Goal: Communication & Community: Answer question/provide support

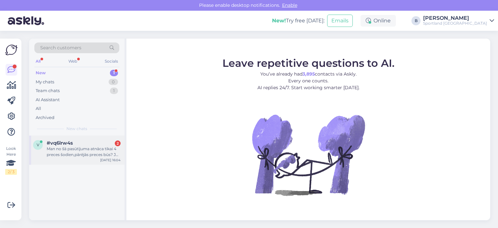
click at [79, 148] on div "Man no šā pasūtījuma atnāca tikai 4 preces šodien,pārējās preces būs? Jo nekāda…" at bounding box center [84, 152] width 74 height 12
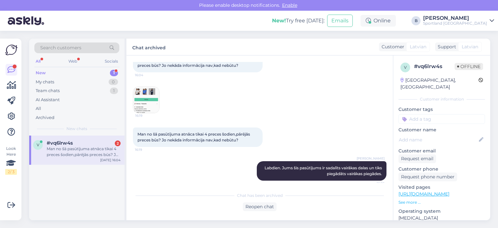
scroll to position [164, 0]
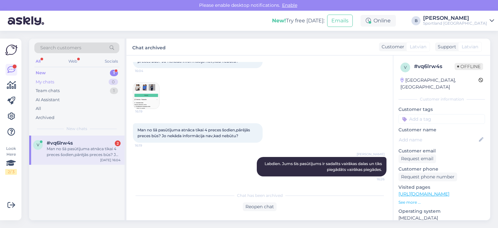
click at [49, 80] on div "My chats" at bounding box center [45, 82] width 18 height 6
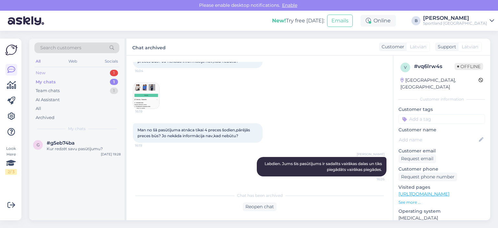
click at [45, 73] on div "New 1" at bounding box center [76, 72] width 85 height 9
click at [46, 108] on div "All" at bounding box center [76, 108] width 85 height 9
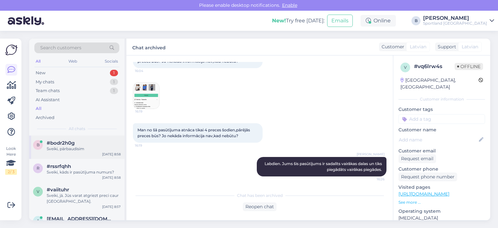
click at [72, 152] on div "Sveiki, pārbaudīsim" at bounding box center [84, 149] width 74 height 6
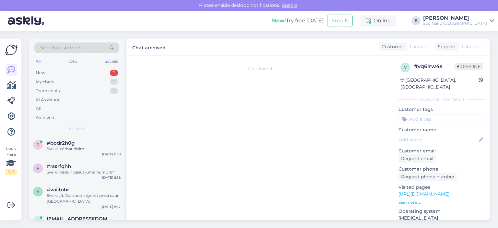
scroll to position [0, 0]
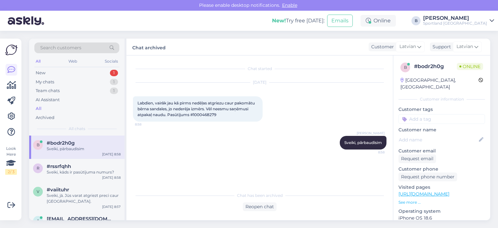
click at [205, 114] on span "Labdien, vairāk jau kā pirms nedēļas atgriezu caur pakomātu bērna sandales, jo …" at bounding box center [197, 109] width 118 height 17
copy div "1000468279 8:58"
click at [258, 206] on div "Reopen chat" at bounding box center [260, 206] width 34 height 9
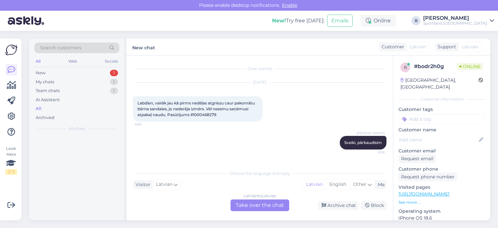
click at [245, 202] on div "Latvian to Latvian Take over the chat" at bounding box center [260, 206] width 59 height 12
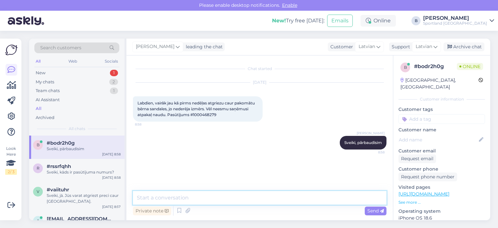
click at [244, 202] on textarea at bounding box center [260, 198] width 254 height 14
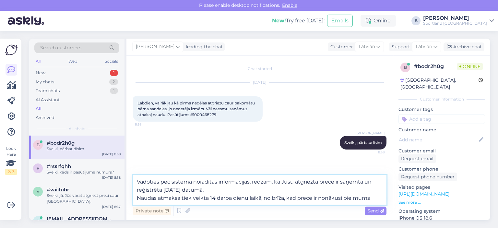
type textarea "Vadoties pēc sistēmā norādītās informācijas, redzam, ka Jūsu atgrieztā prece ir…"
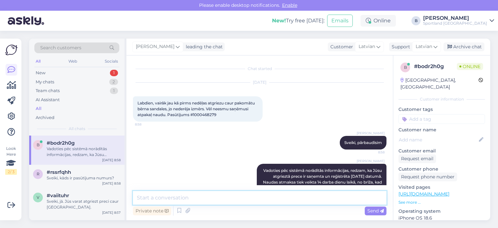
scroll to position [17, 0]
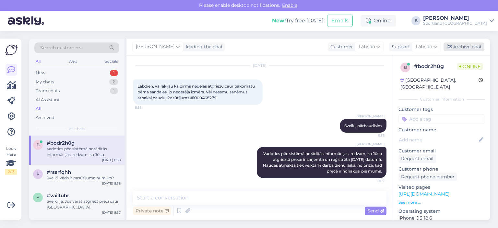
click at [459, 49] on div "Archive chat" at bounding box center [464, 47] width 41 height 9
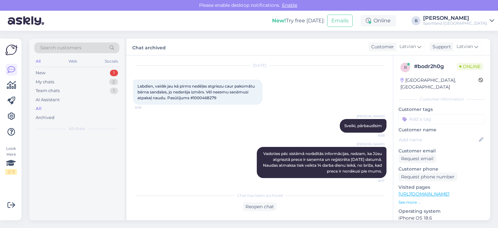
scroll to position [19, 0]
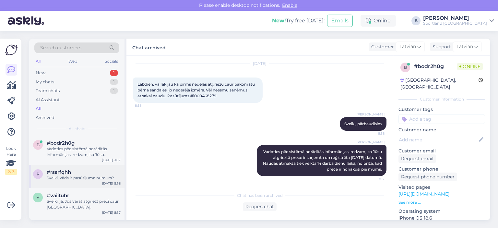
click at [90, 175] on div "Sveiki, kāds ir pasūtījuma numurs?" at bounding box center [84, 178] width 74 height 6
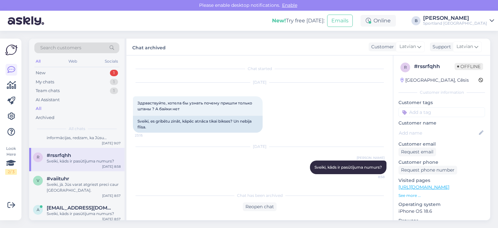
scroll to position [32, 0]
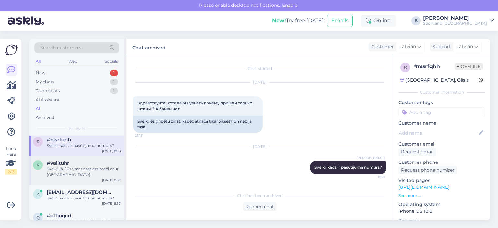
click at [74, 173] on div "Sveiki, jā. Jūs varat atgriezt preci caur [GEOGRAPHIC_DATA]." at bounding box center [84, 172] width 74 height 12
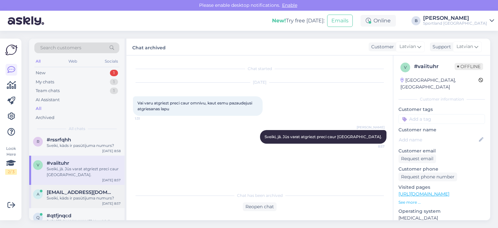
click at [70, 201] on div "Sveiki, kāds ir pasūtījuma numurs?" at bounding box center [84, 198] width 74 height 6
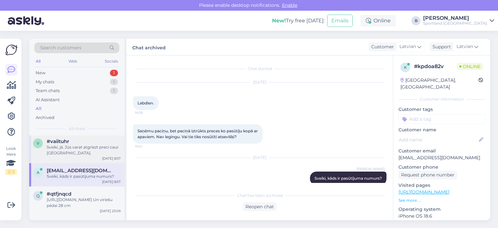
scroll to position [65, 0]
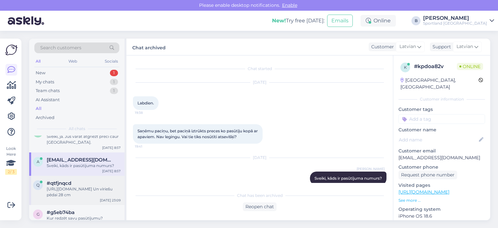
click at [74, 193] on div "[URL][DOMAIN_NAME] Un vīriešu pēdai 28 cm" at bounding box center [84, 192] width 74 height 12
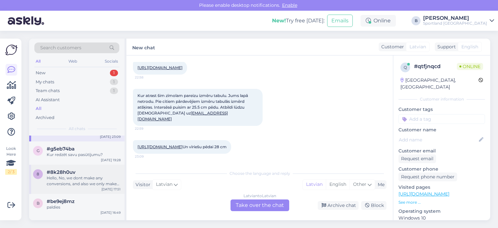
scroll to position [130, 0]
click at [73, 157] on div "g #g5eb74ba Kur redzēt savu pasūtījumu? [DATE] 19:28" at bounding box center [76, 151] width 95 height 23
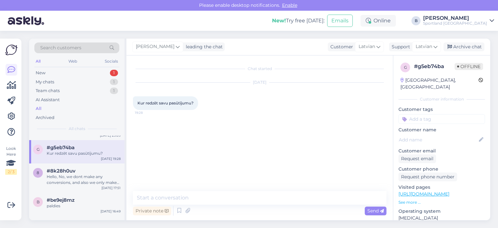
scroll to position [0, 0]
click at [208, 197] on textarea at bounding box center [260, 198] width 254 height 14
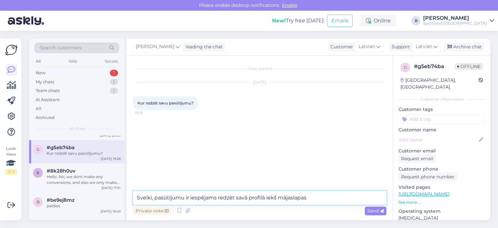
type textarea "Sveiki, pasūtījumu ir iespējams redzēt savā profilā iekš mājaslapas."
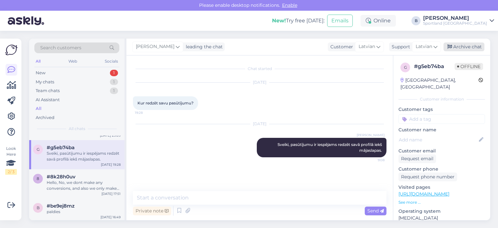
click at [470, 45] on div "Archive chat" at bounding box center [464, 47] width 41 height 9
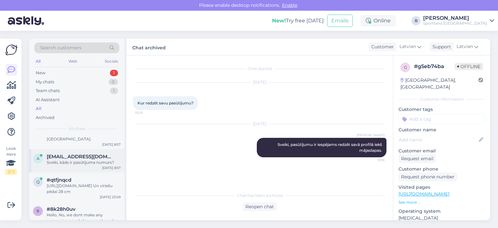
scroll to position [130, 0]
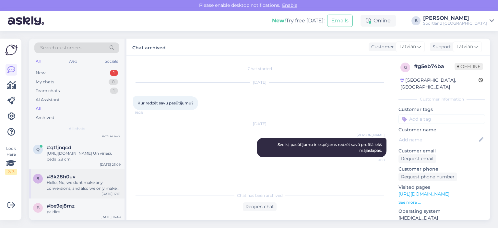
click at [81, 184] on div "Hello, No, we dont make any conversions, and also we only make deliveries in th…" at bounding box center [84, 186] width 74 height 12
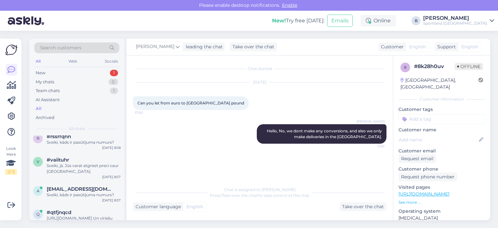
scroll to position [97, 0]
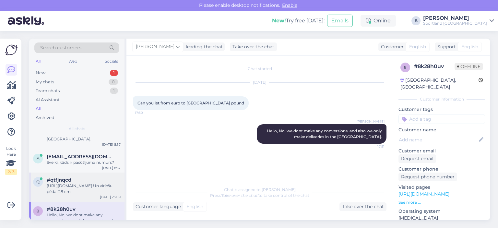
click at [75, 185] on div "[URL][DOMAIN_NAME] Un vīriešu pēdai 28 cm" at bounding box center [84, 189] width 74 height 12
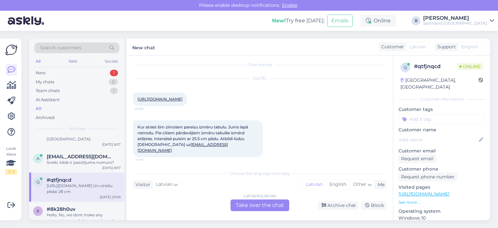
scroll to position [0, 0]
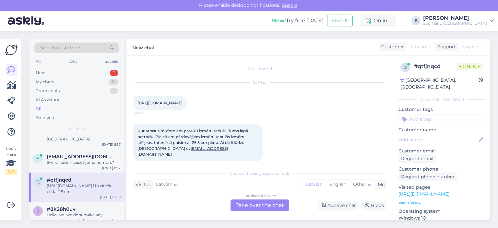
click at [183, 102] on link "[URL][DOMAIN_NAME]" at bounding box center [160, 103] width 45 height 5
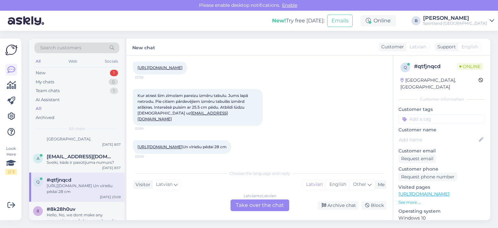
scroll to position [41, 0]
click at [52, 72] on div "New 1" at bounding box center [76, 72] width 85 height 9
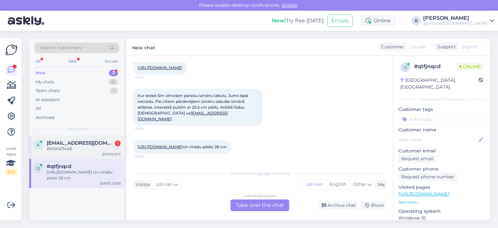
click at [56, 150] on div "#1000471448" at bounding box center [84, 149] width 74 height 6
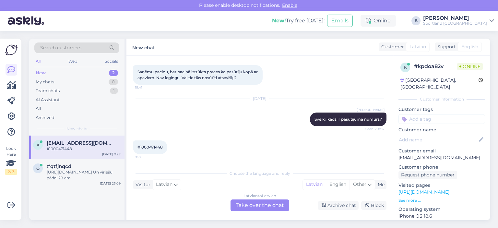
click at [266, 202] on div "Latvian to Latvian Take over the chat" at bounding box center [260, 206] width 59 height 12
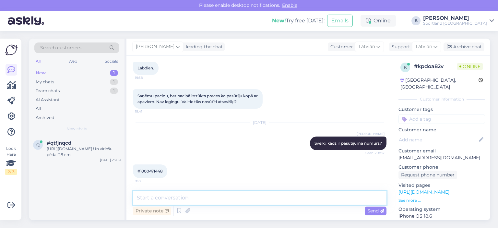
click at [244, 197] on textarea at bounding box center [260, 198] width 254 height 14
click at [152, 170] on span "#1000471448" at bounding box center [150, 171] width 25 height 5
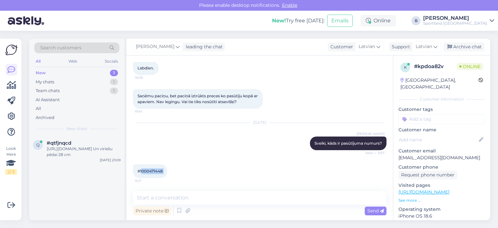
click at [152, 170] on span "#1000471448" at bounding box center [150, 171] width 25 height 5
copy div "1000471448 9:27"
click at [215, 199] on textarea at bounding box center [260, 198] width 254 height 14
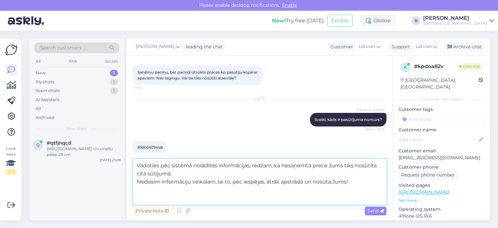
scroll to position [59, 0]
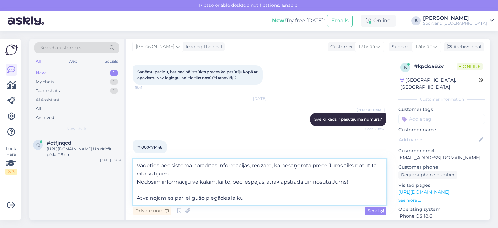
type textarea "Vadoties pēc sistēmā norādītās informācijas, redzam, ka nesaņemtā prece Jums ti…"
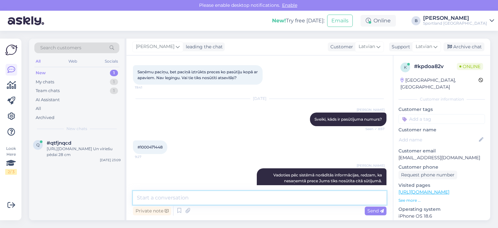
scroll to position [92, 0]
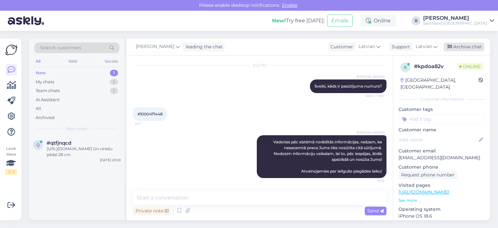
click at [462, 46] on div "Archive chat" at bounding box center [464, 47] width 41 height 9
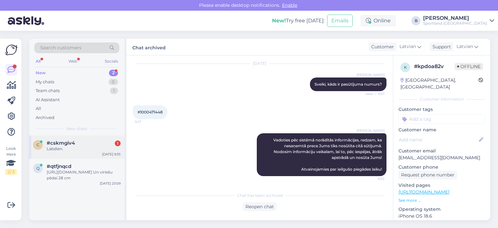
click at [83, 145] on div "#cskmgiv4 1" at bounding box center [84, 143] width 74 height 6
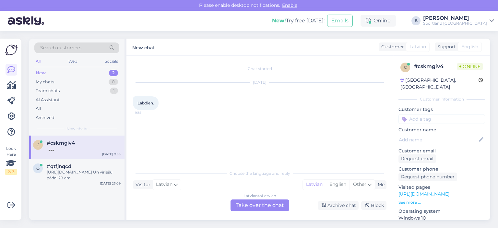
click at [267, 204] on div "Latvian to Latvian Take over the chat" at bounding box center [260, 206] width 59 height 12
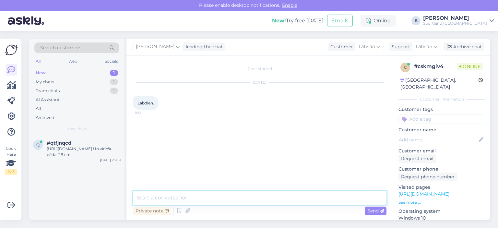
click at [267, 204] on textarea at bounding box center [260, 198] width 254 height 14
type textarea "Labdien, kā varam Jums palīdzēt?"
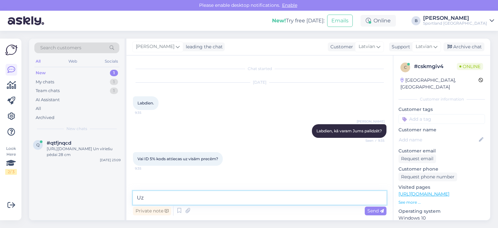
type textarea "U"
type textarea "J"
type textarea "Uz pilnas cenas precēm."
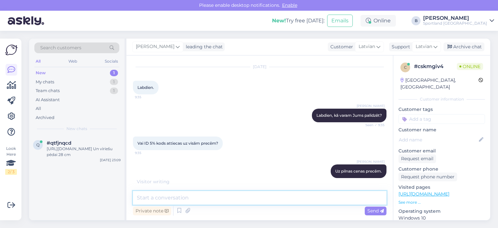
scroll to position [43, 0]
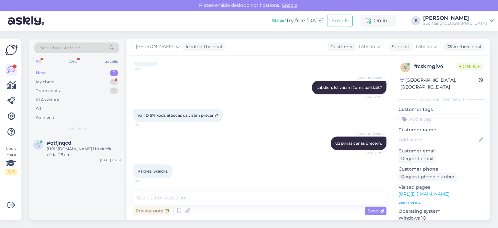
click at [462, 51] on div "[PERSON_NAME] leading the chat Customer Latvian Support Latvian Archive chat" at bounding box center [309, 47] width 364 height 17
click at [463, 48] on div "Archive chat" at bounding box center [464, 47] width 41 height 9
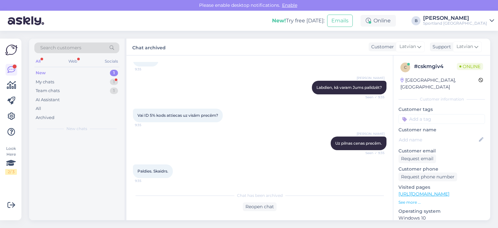
scroll to position [45, 0]
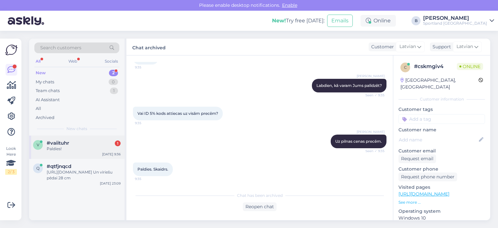
click at [84, 142] on div "#vaiituhr 1" at bounding box center [84, 143] width 74 height 6
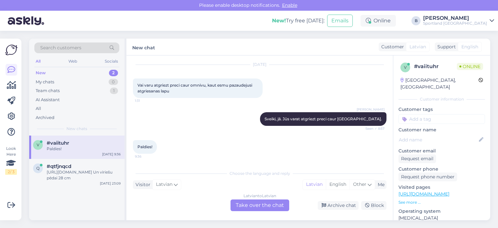
scroll to position [18, 0]
click at [263, 203] on div "Latvian to Latvian Take over the chat" at bounding box center [260, 206] width 59 height 12
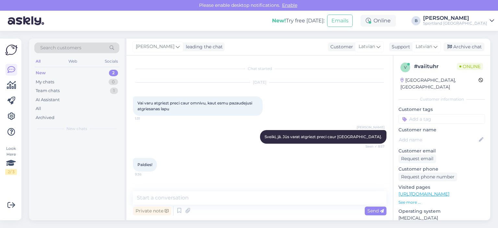
scroll to position [0, 0]
click at [453, 49] on div "Archive chat" at bounding box center [464, 47] width 41 height 9
